Goal: Use online tool/utility: Utilize a website feature to perform a specific function

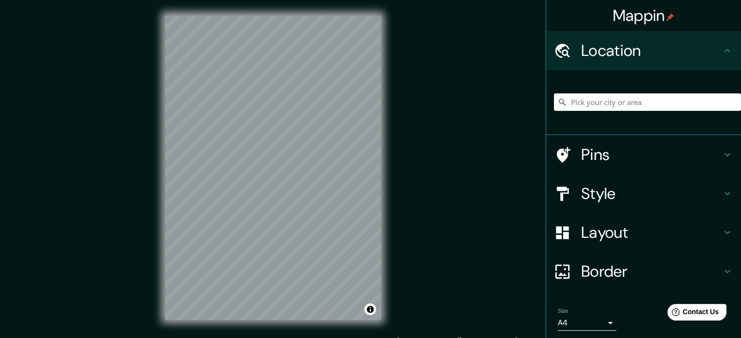
click at [692, 107] on input "Pick your city or area" at bounding box center [647, 103] width 187 height 18
drag, startPoint x: 692, startPoint y: 107, endPoint x: 514, endPoint y: 126, distance: 178.3
click at [514, 126] on div "Mappin Location Pins Style Layout Border Choose a border. Hint : you can make l…" at bounding box center [370, 176] width 741 height 352
type input "[GEOGRAPHIC_DATA], [GEOGRAPHIC_DATA], [GEOGRAPHIC_DATA]"
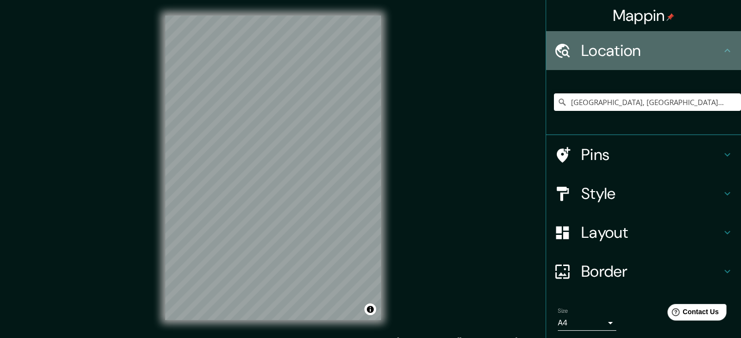
click at [711, 58] on h4 "Location" at bounding box center [651, 50] width 140 height 19
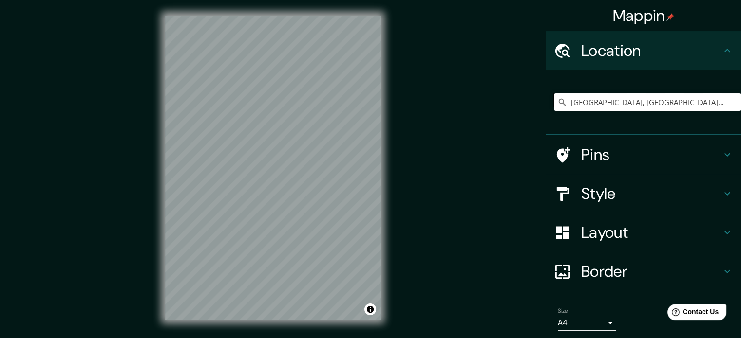
drag, startPoint x: 587, startPoint y: 113, endPoint x: 563, endPoint y: 111, distance: 24.0
click at [563, 111] on input "[GEOGRAPHIC_DATA], [GEOGRAPHIC_DATA], [GEOGRAPHIC_DATA]" at bounding box center [647, 103] width 187 height 18
click at [668, 56] on h4 "Location" at bounding box center [651, 50] width 140 height 19
click at [664, 59] on h4 "Location" at bounding box center [651, 50] width 140 height 19
click at [581, 234] on h4 "Layout" at bounding box center [651, 232] width 140 height 19
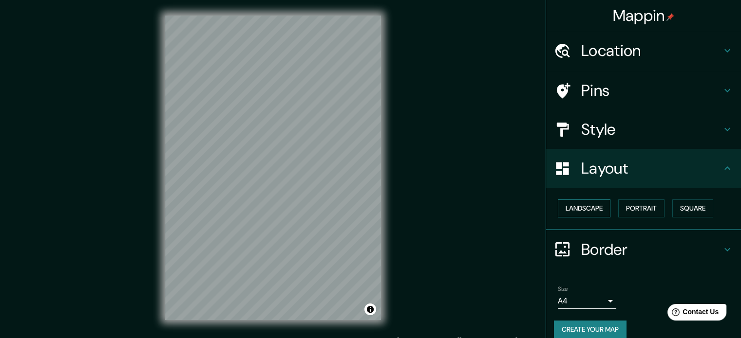
click at [580, 202] on button "Landscape" at bounding box center [584, 209] width 53 height 18
